Goal: Use online tool/utility: Utilize a website feature to perform a specific function

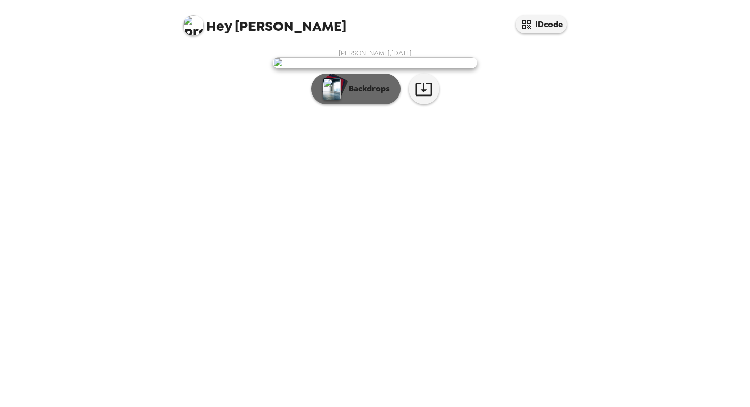
click at [330, 100] on img "button" at bounding box center [332, 89] width 18 height 22
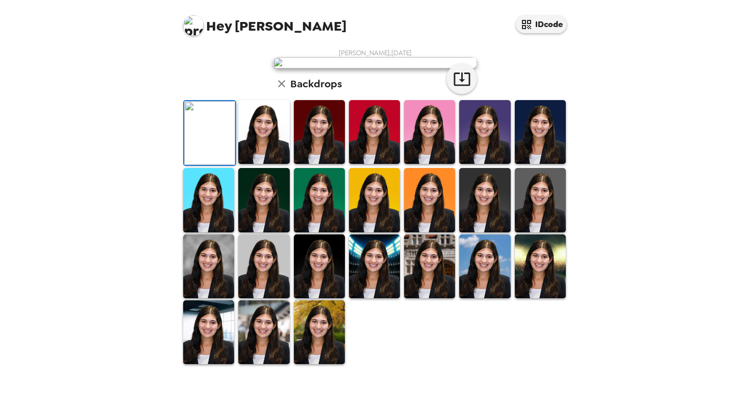
scroll to position [218, 0]
click at [302, 352] on img at bounding box center [319, 332] width 51 height 64
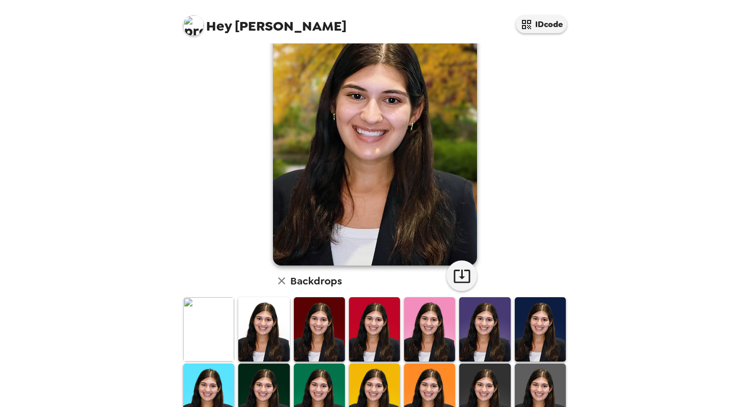
scroll to position [31, 0]
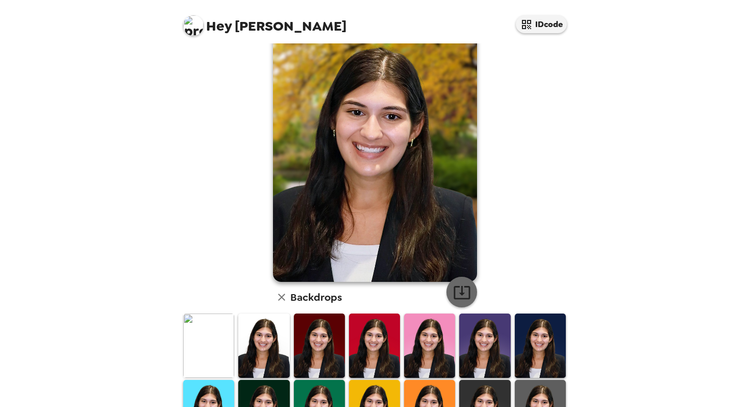
click at [455, 293] on icon "button" at bounding box center [462, 292] width 18 height 18
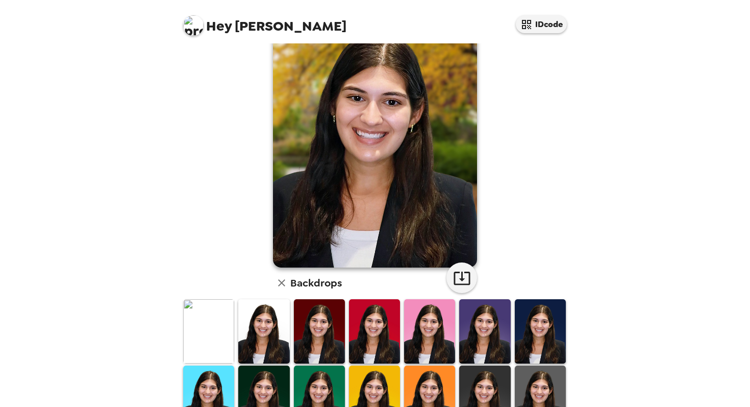
scroll to position [218, 0]
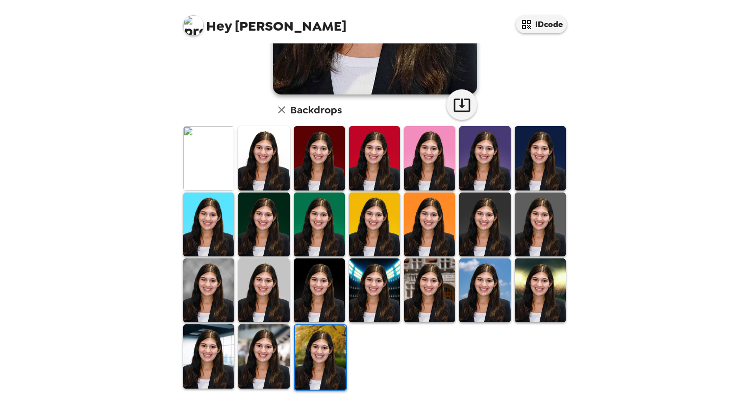
click at [278, 355] on img at bounding box center [263, 356] width 51 height 64
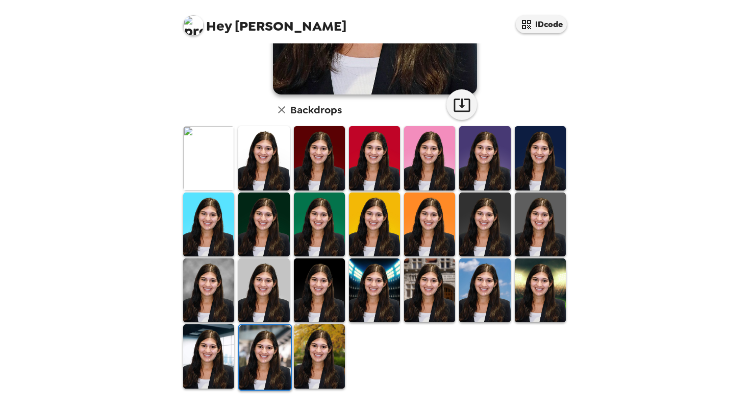
click at [203, 355] on img at bounding box center [208, 356] width 51 height 64
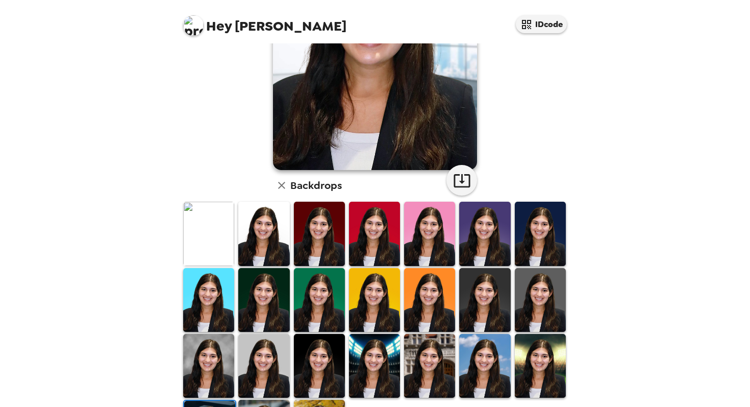
scroll to position [143, 0]
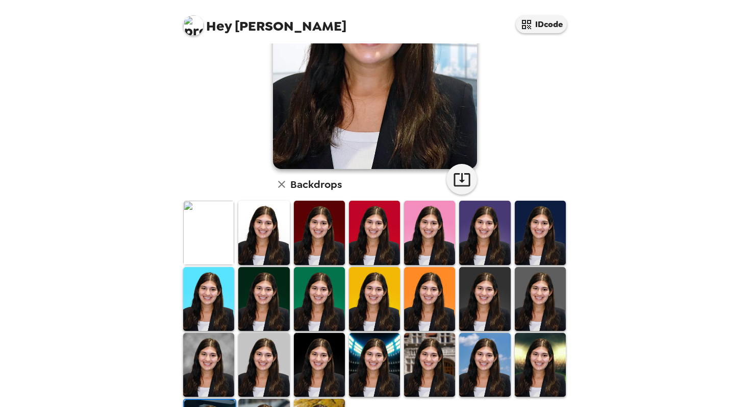
click at [503, 383] on img at bounding box center [484, 365] width 51 height 64
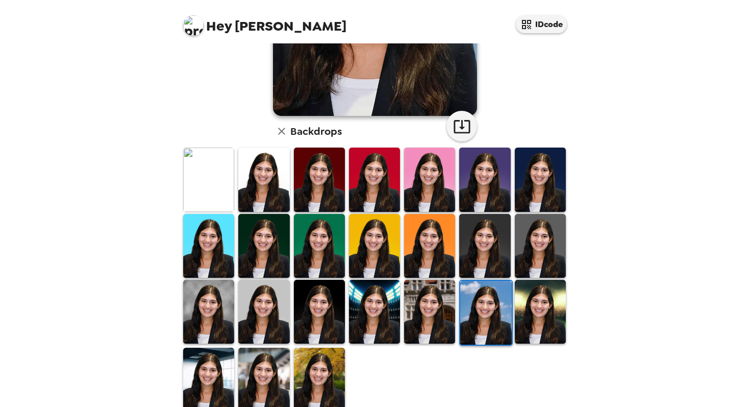
scroll to position [215, 0]
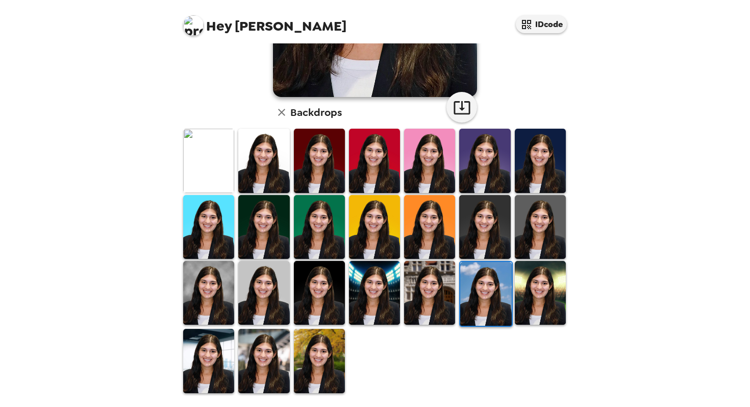
click at [194, 166] on img at bounding box center [208, 161] width 51 height 64
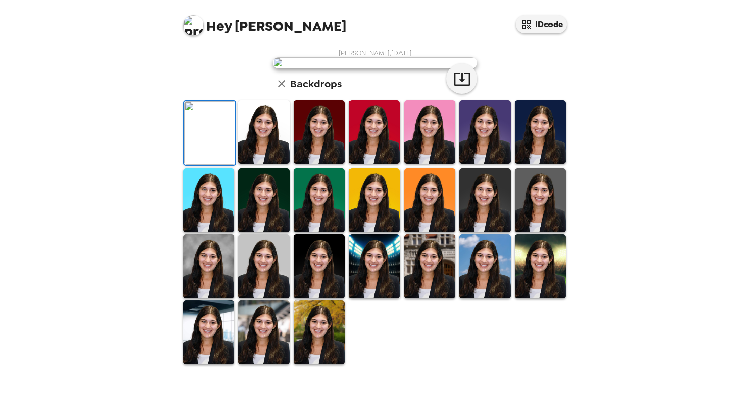
scroll to position [0, 0]
